Goal: Task Accomplishment & Management: Use online tool/utility

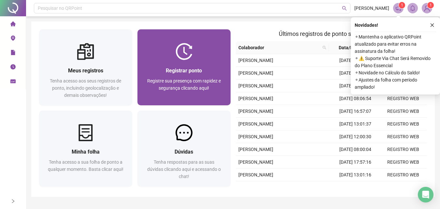
click at [185, 70] on span "Registrar ponto" at bounding box center [184, 70] width 36 height 6
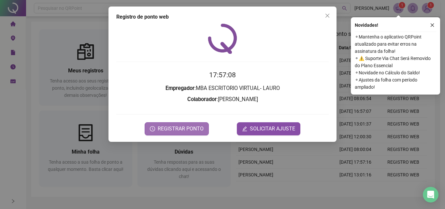
click at [188, 124] on button "REGISTRAR PONTO" at bounding box center [177, 128] width 64 height 13
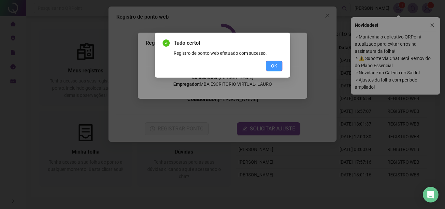
click at [269, 64] on button "OK" at bounding box center [274, 66] width 17 height 10
